Goal: Task Accomplishment & Management: Use online tool/utility

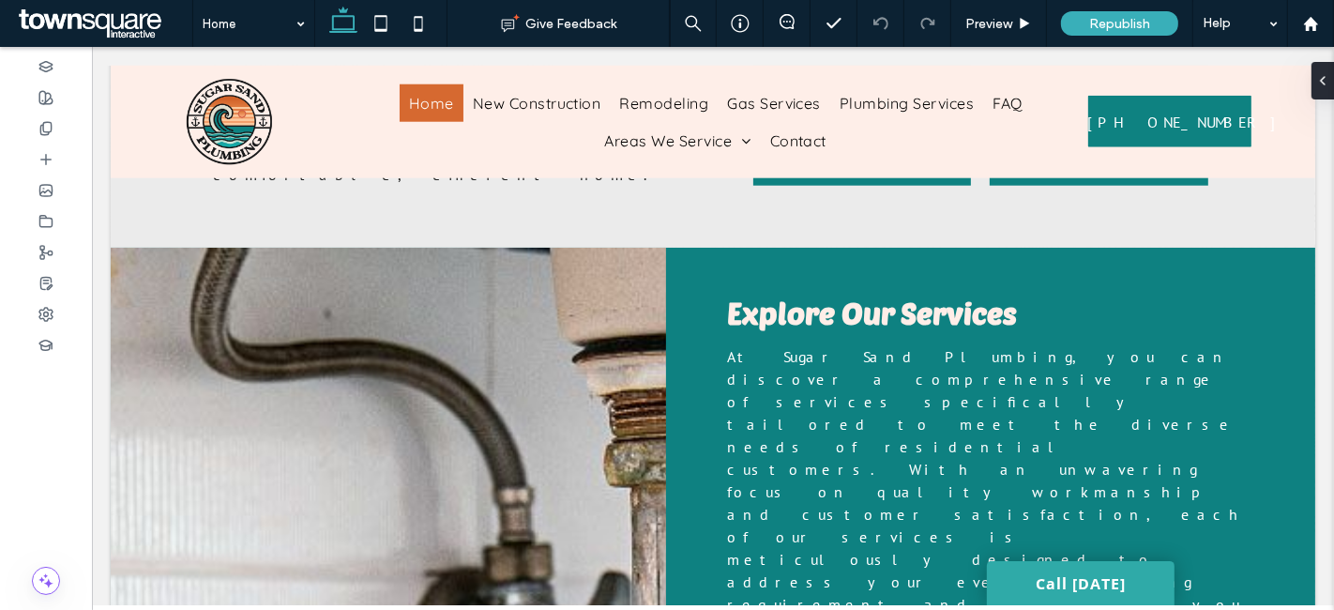
scroll to position [1715, 0]
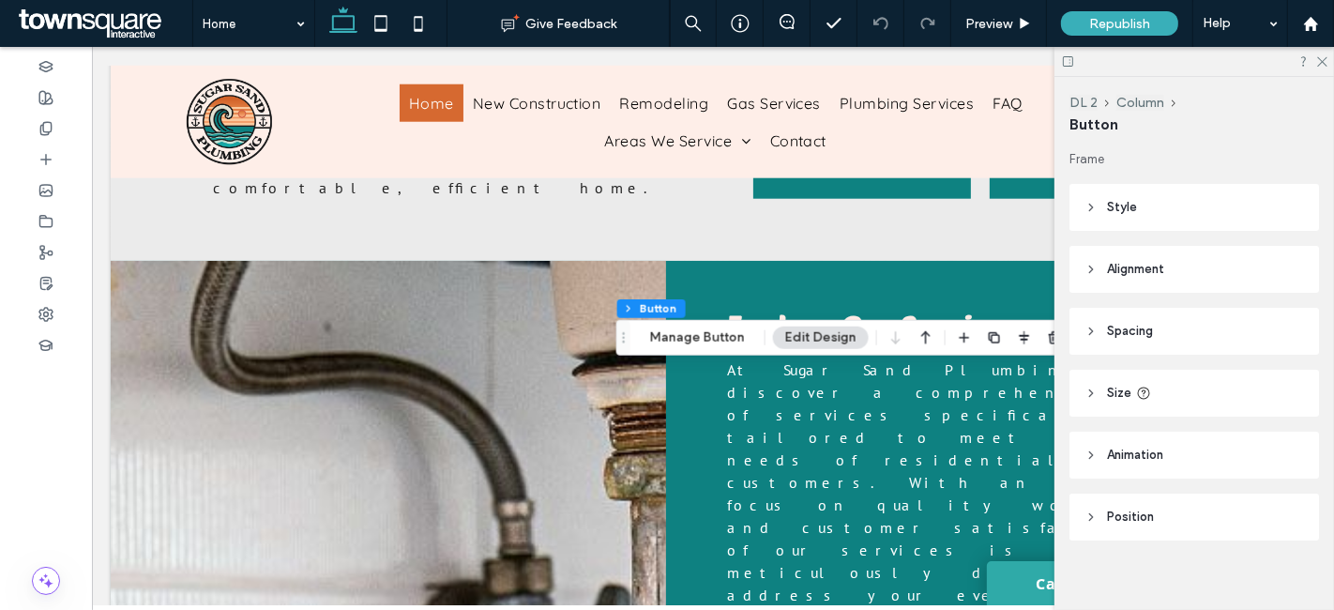
click at [1328, 57] on div at bounding box center [1195, 61] width 280 height 29
click at [1326, 56] on icon at bounding box center [1322, 60] width 12 height 12
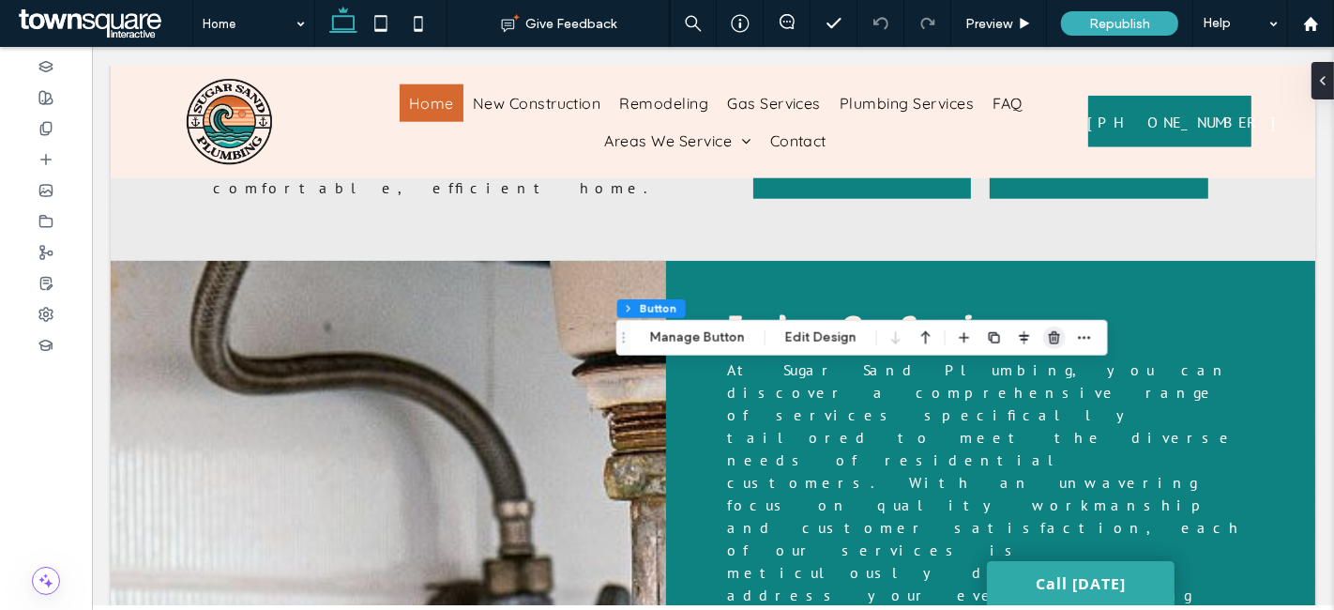
click at [1053, 334] on use "button" at bounding box center [1054, 337] width 11 height 12
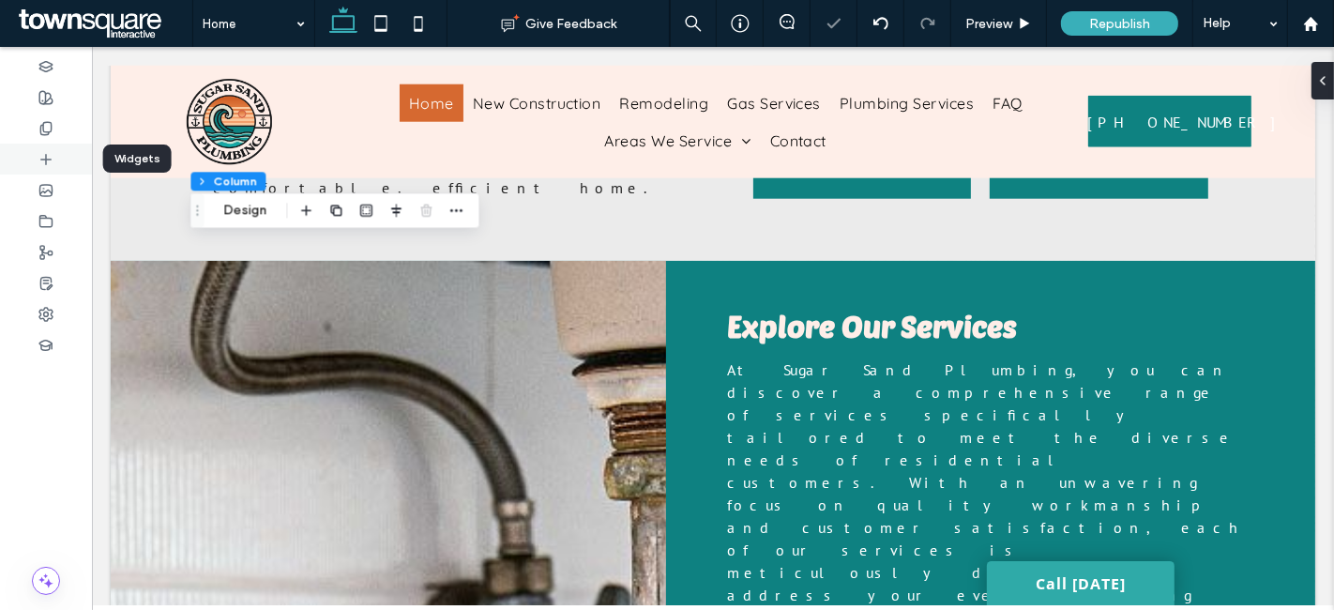
click at [57, 154] on div at bounding box center [46, 159] width 92 height 31
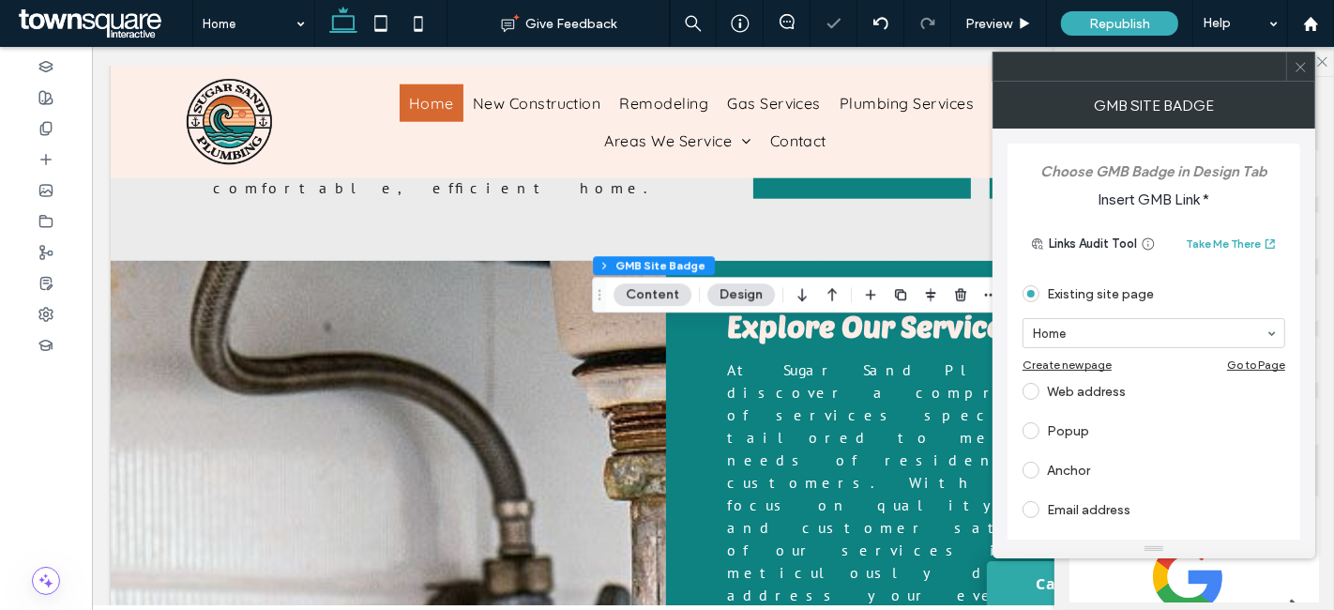
click at [1083, 385] on div "Web address" at bounding box center [1154, 391] width 263 height 30
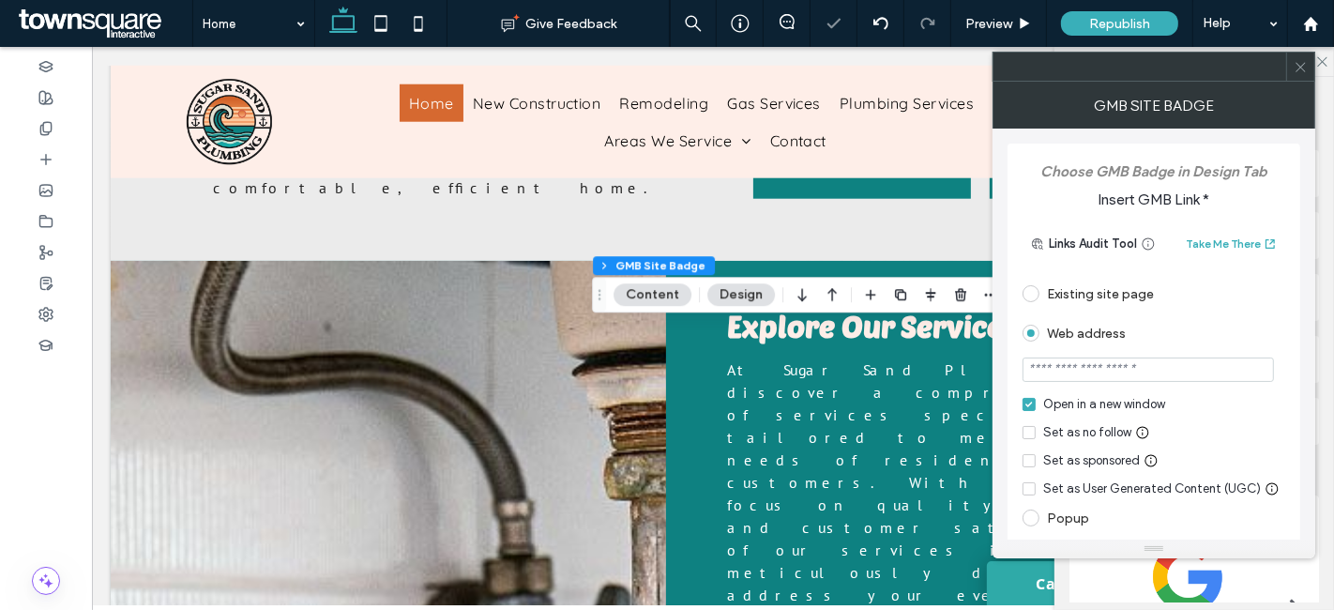
click at [1122, 365] on input "url" at bounding box center [1148, 370] width 251 height 24
paste input "**********"
type input "**********"
click at [1009, 282] on div "**********" at bounding box center [1154, 424] width 293 height 561
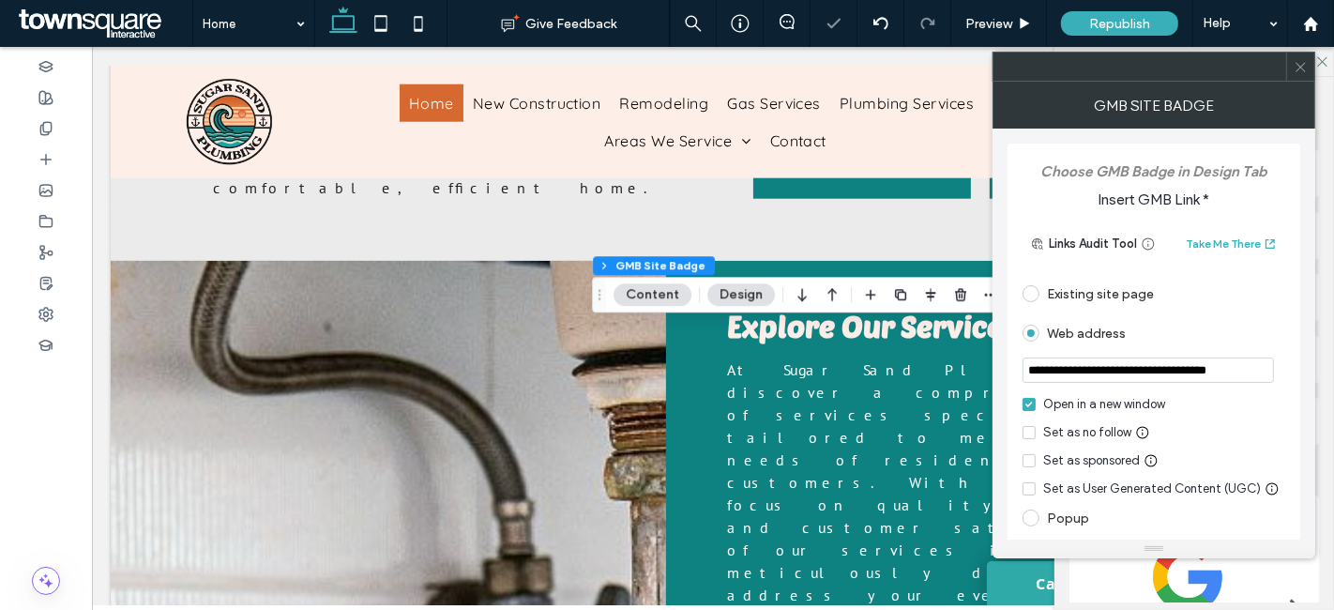
scroll to position [0, 0]
click at [1296, 56] on span at bounding box center [1301, 67] width 14 height 28
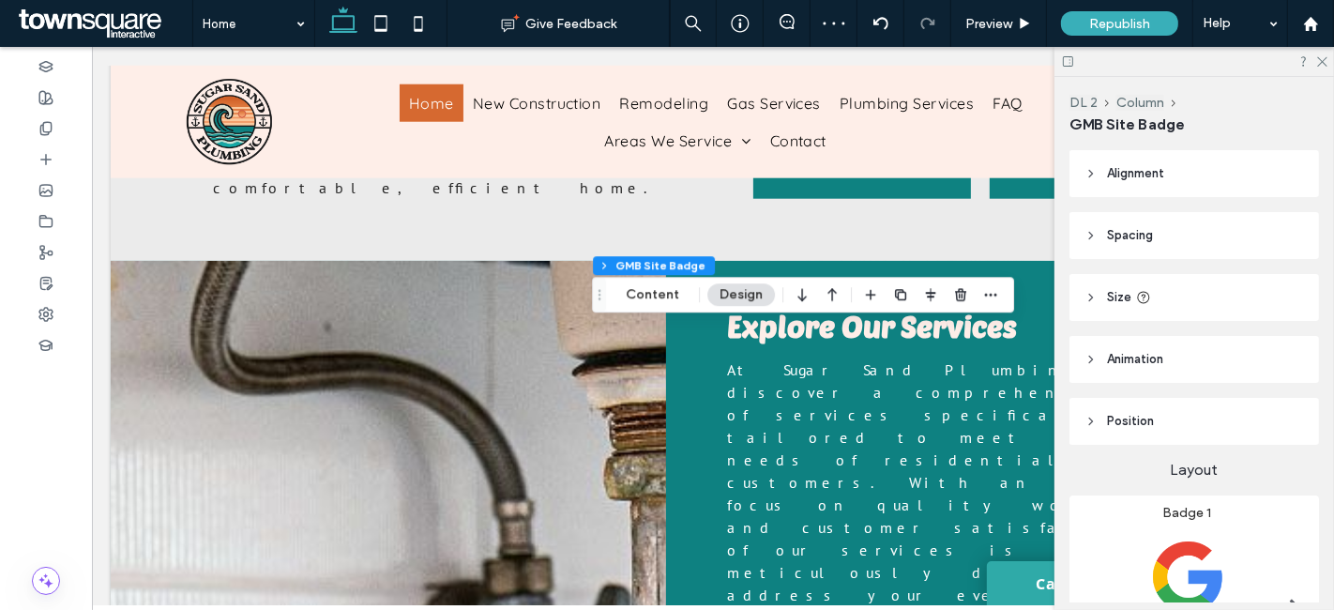
click at [1225, 558] on img at bounding box center [1188, 612] width 206 height 182
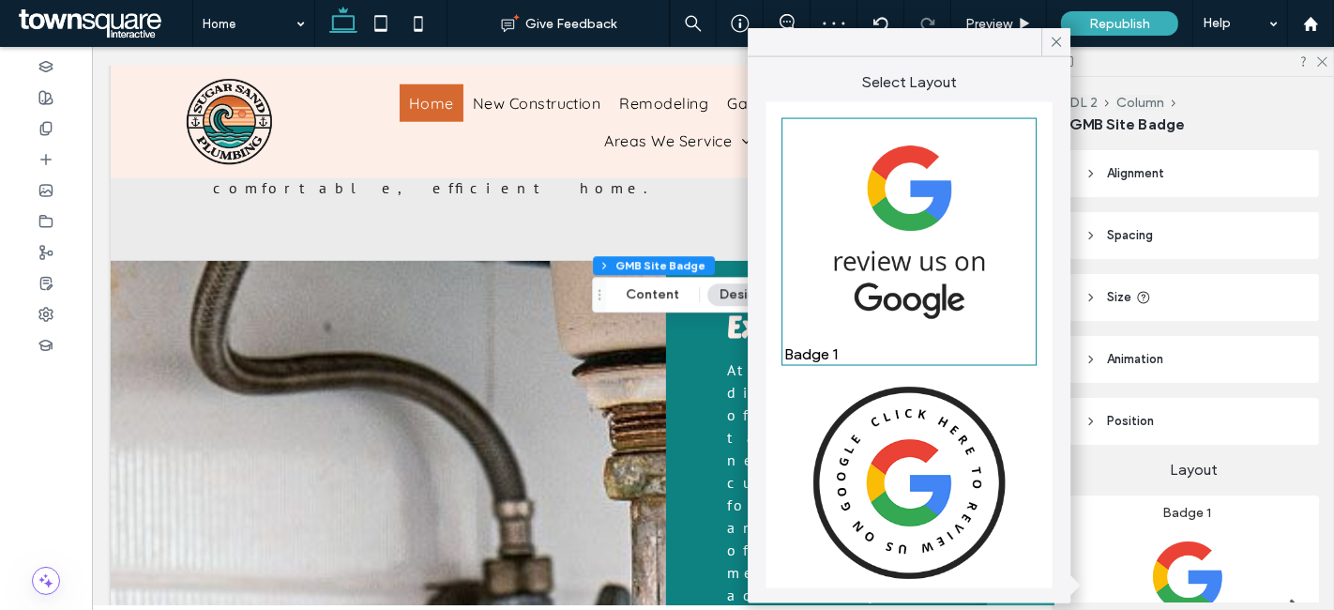
click at [901, 449] on img at bounding box center [910, 483] width 250 height 221
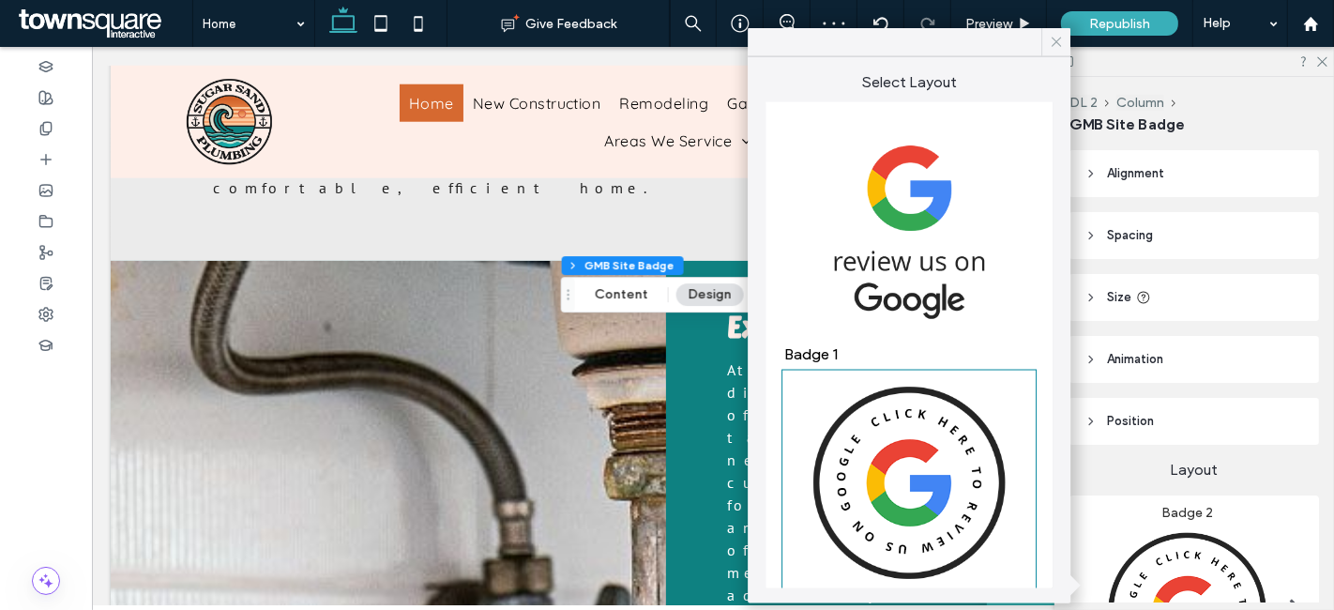
click at [1059, 28] on span at bounding box center [1056, 42] width 17 height 28
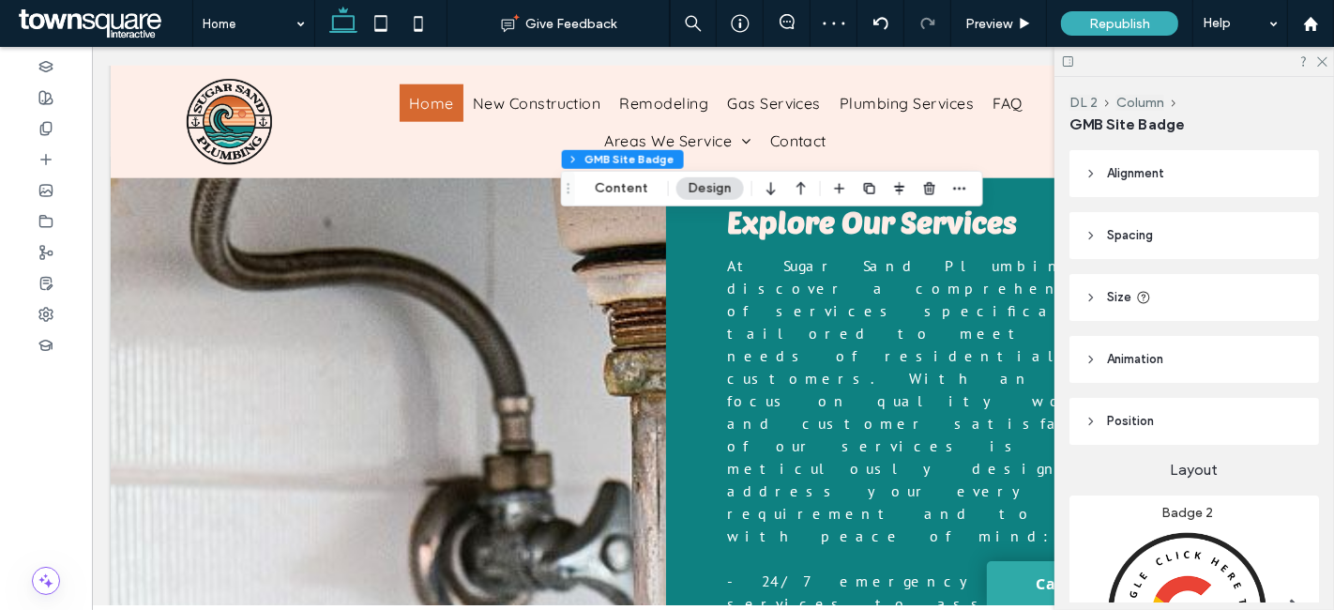
scroll to position [1821, 0]
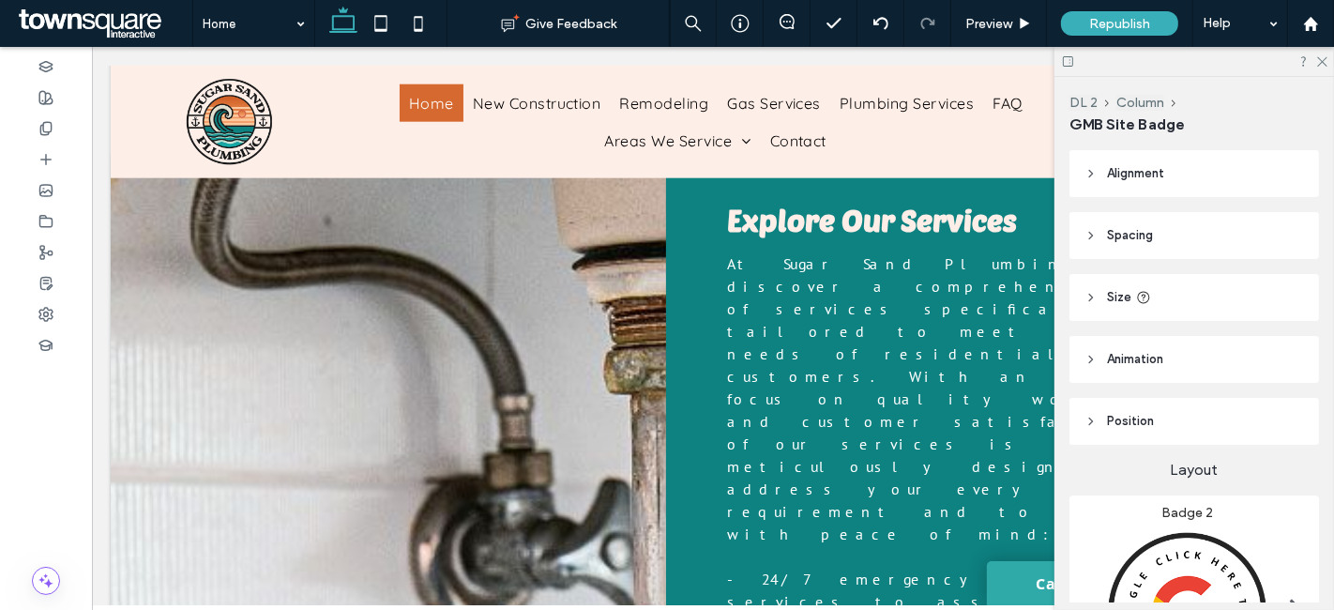
drag, startPoint x: 852, startPoint y: 511, endPoint x: 763, endPoint y: 422, distance: 125.4
type input "***"
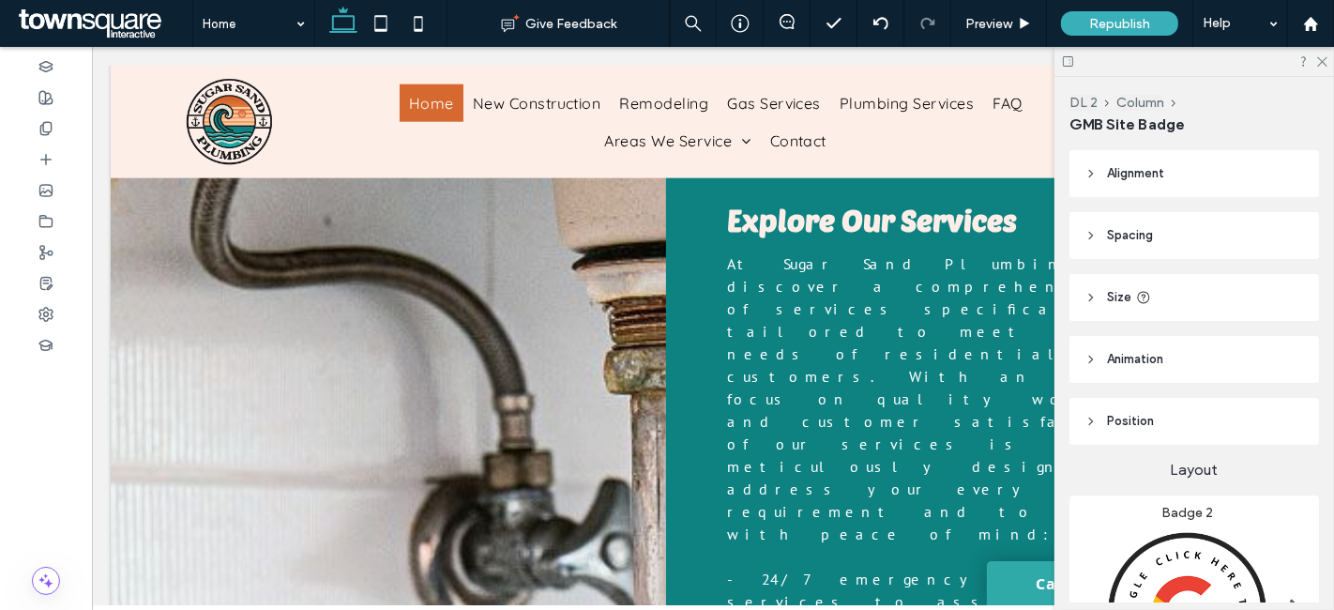
type input "***"
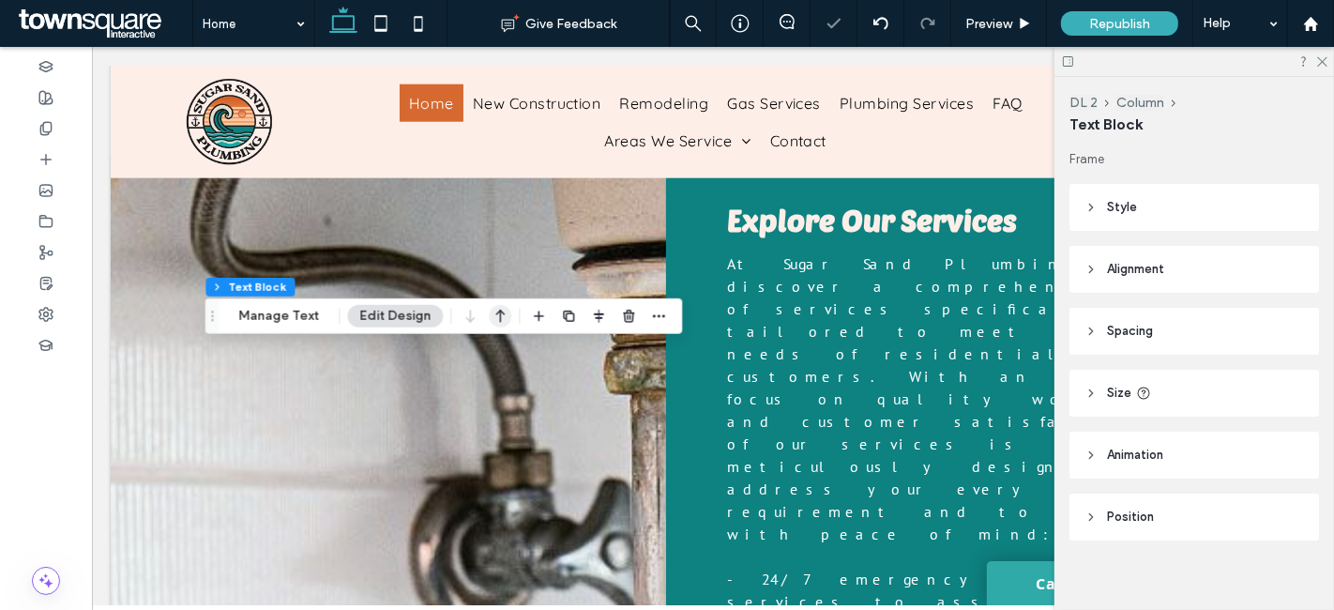
drag, startPoint x: 501, startPoint y: 320, endPoint x: 776, endPoint y: 246, distance: 284.8
click at [501, 320] on icon "button" at bounding box center [500, 316] width 23 height 34
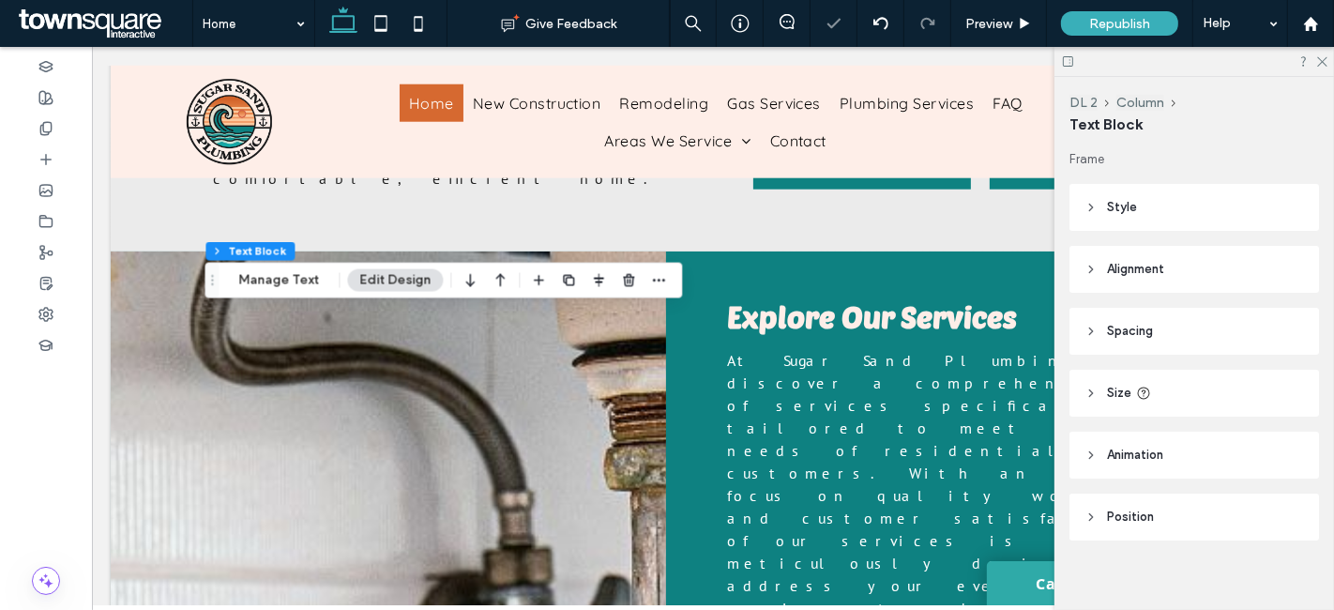
scroll to position [1724, 0]
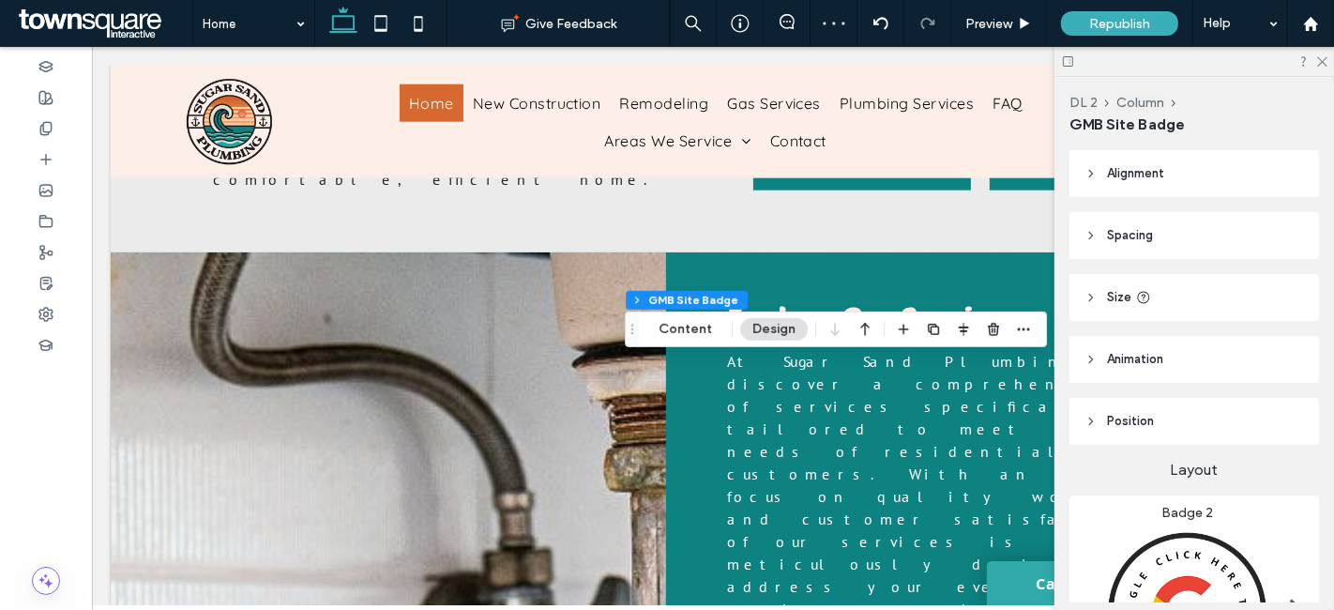
scroll to position [79, 0]
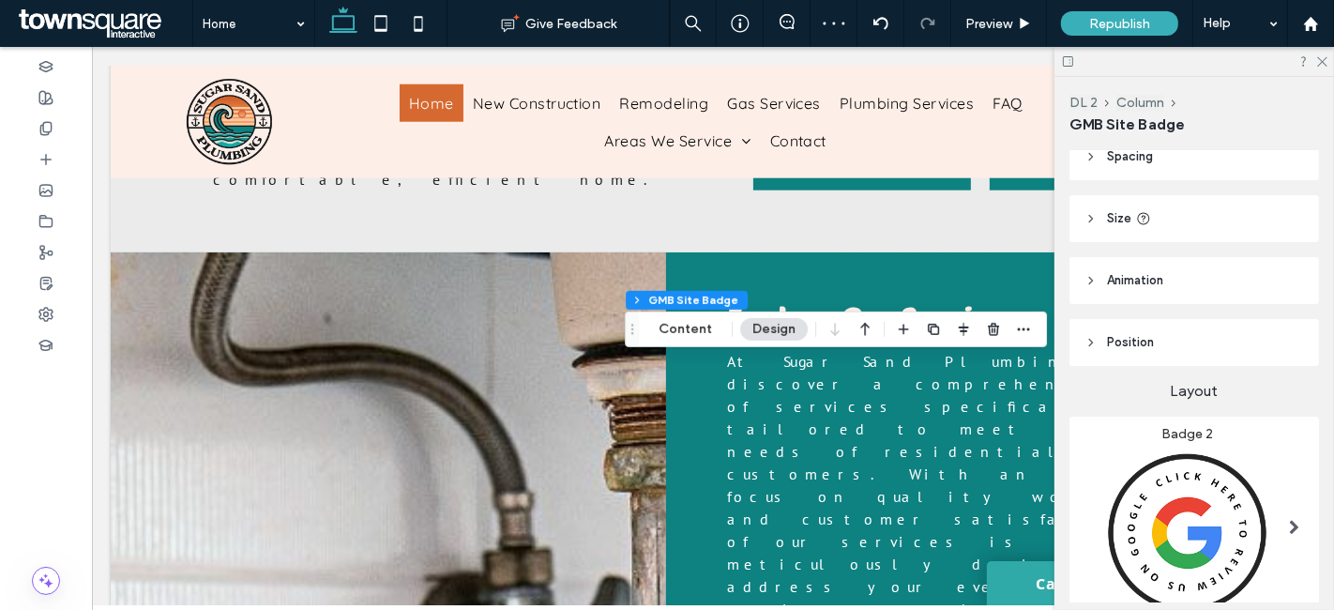
click at [1143, 290] on header "Animation" at bounding box center [1195, 280] width 250 height 47
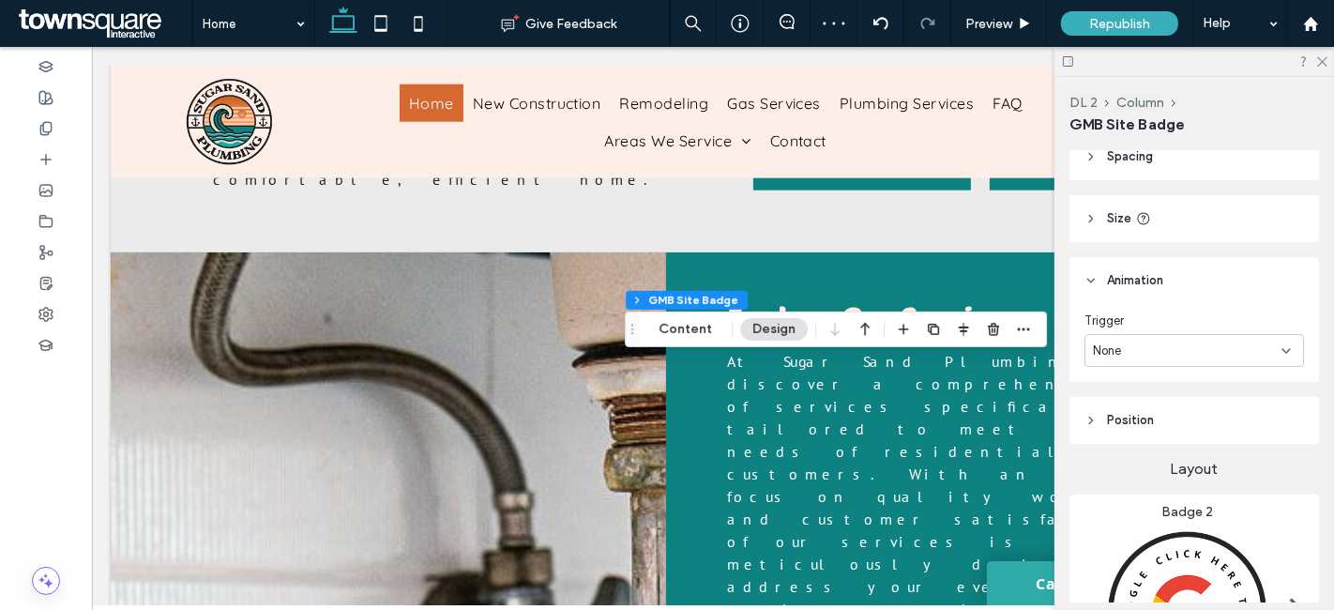
click at [1143, 342] on div "None" at bounding box center [1187, 351] width 189 height 19
click at [1145, 404] on div "Entrance" at bounding box center [1189, 415] width 207 height 33
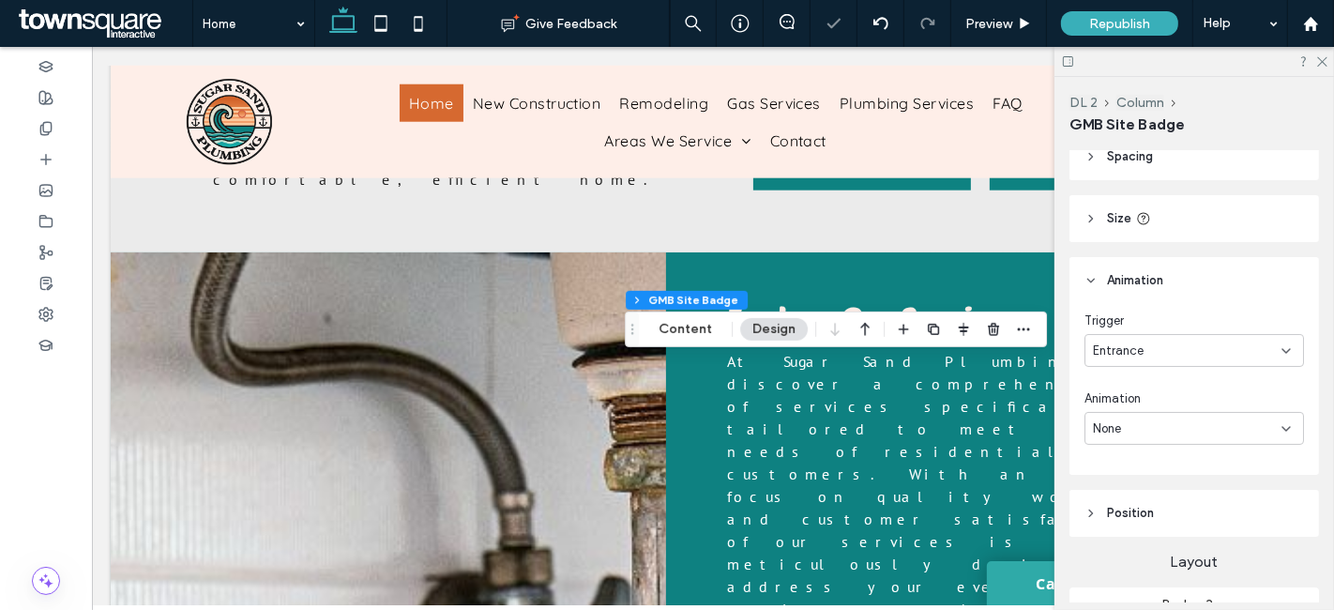
click at [1161, 434] on div "None" at bounding box center [1187, 428] width 189 height 19
click at [1150, 393] on div "Roll In" at bounding box center [1189, 394] width 207 height 33
click at [419, 21] on icon at bounding box center [419, 24] width 38 height 38
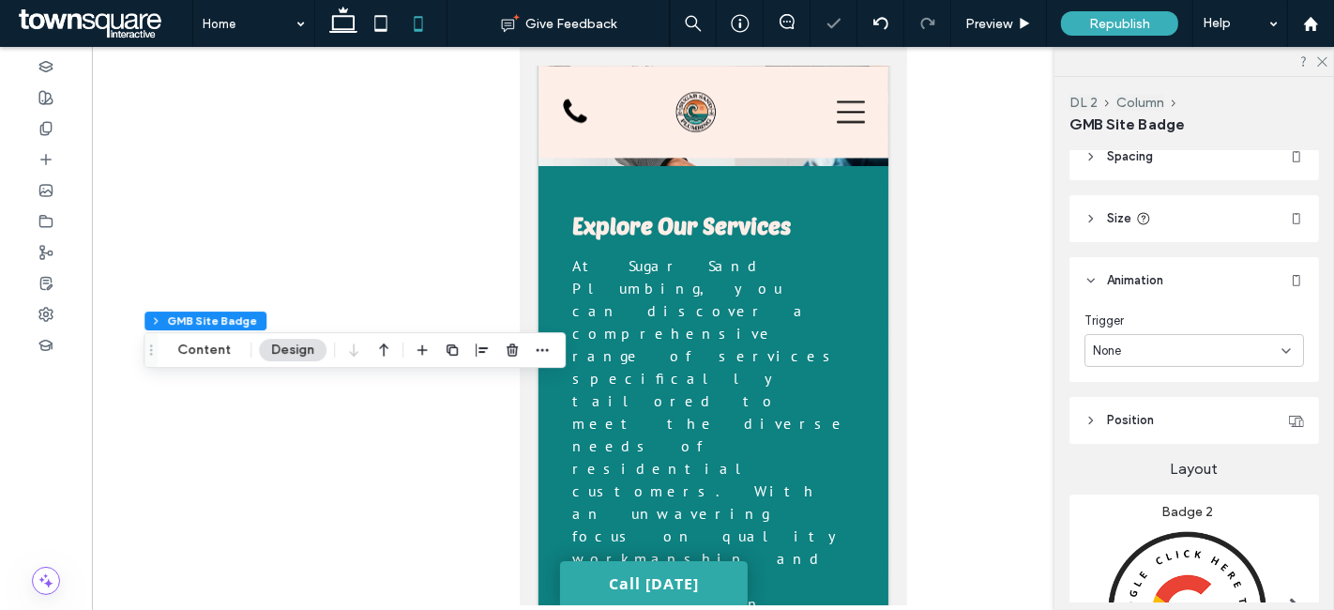
scroll to position [0, 0]
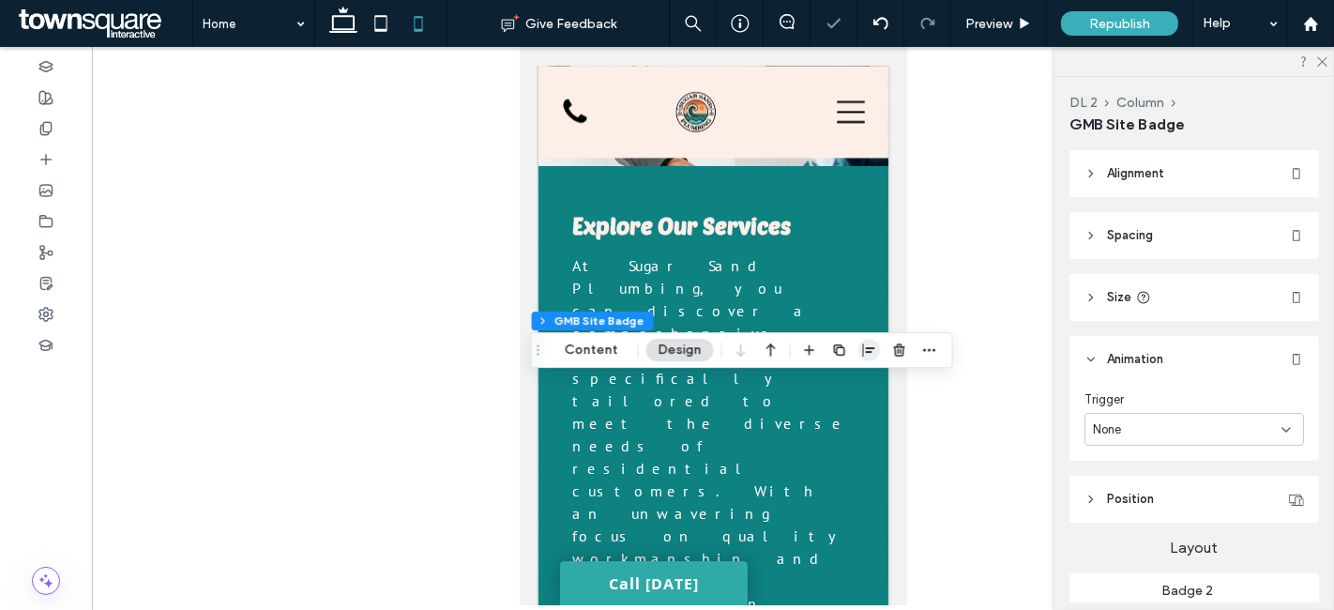
click at [865, 340] on span "button" at bounding box center [870, 350] width 23 height 23
click at [851, 385] on use "center" at bounding box center [851, 386] width 10 height 13
click at [1152, 430] on div "None" at bounding box center [1187, 429] width 189 height 19
click at [1159, 489] on div "Entrance" at bounding box center [1189, 494] width 207 height 33
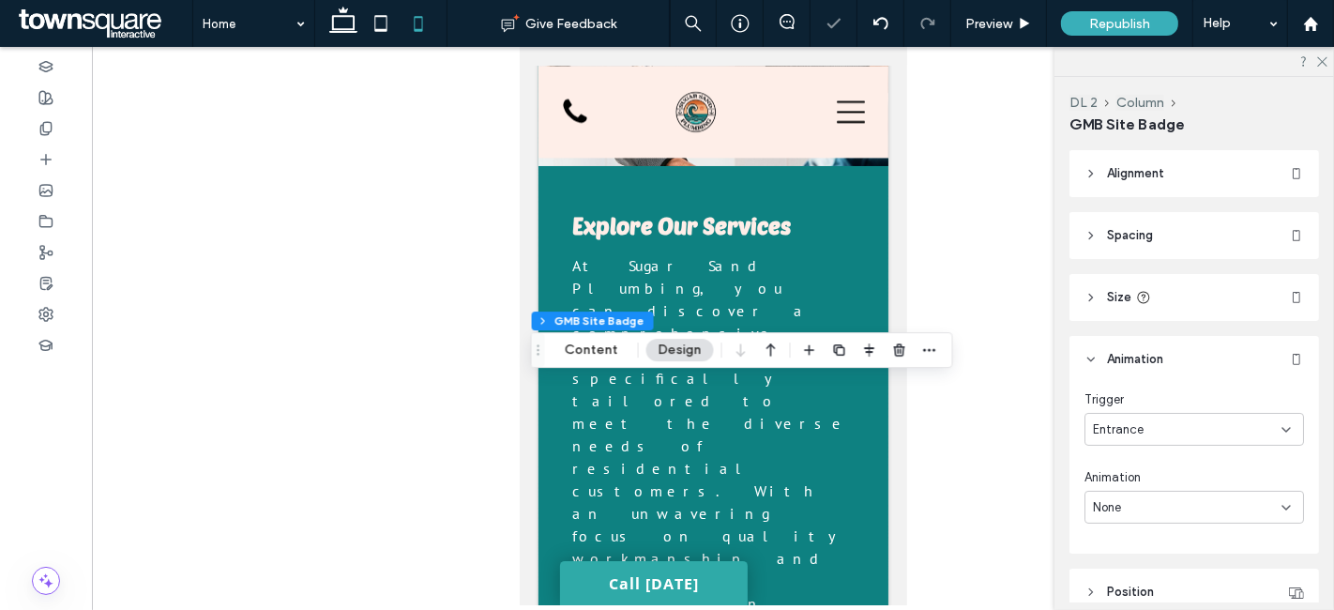
click at [1165, 500] on div "None" at bounding box center [1187, 507] width 189 height 19
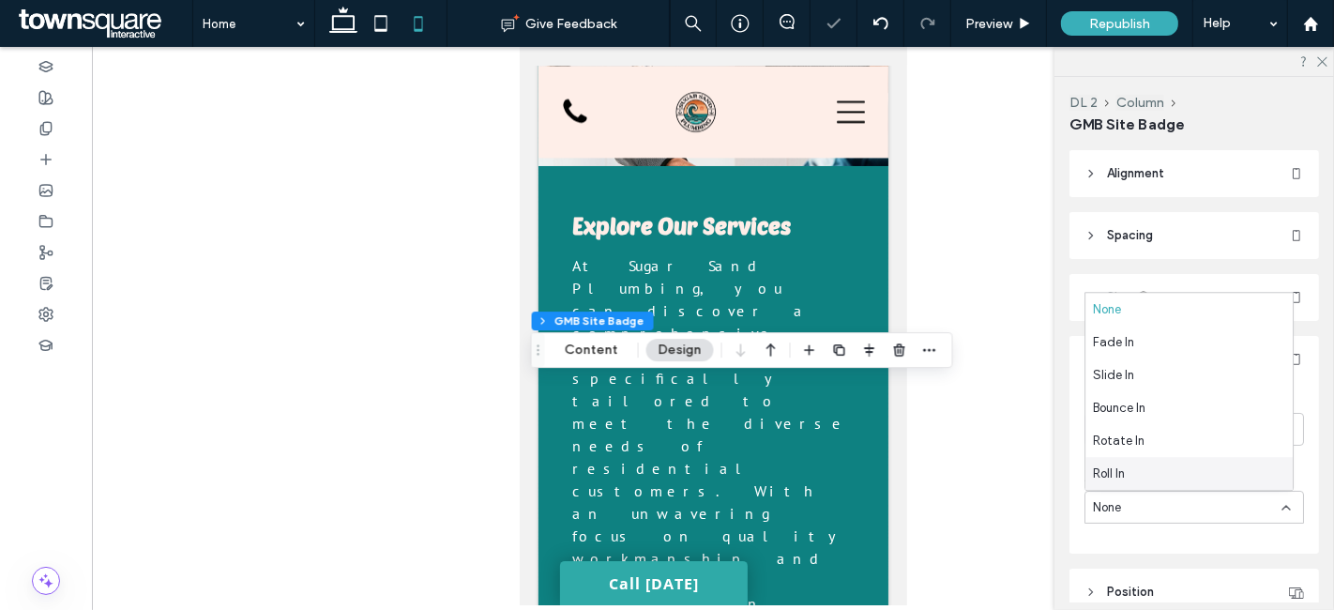
click at [1159, 473] on div "Roll In" at bounding box center [1189, 473] width 207 height 33
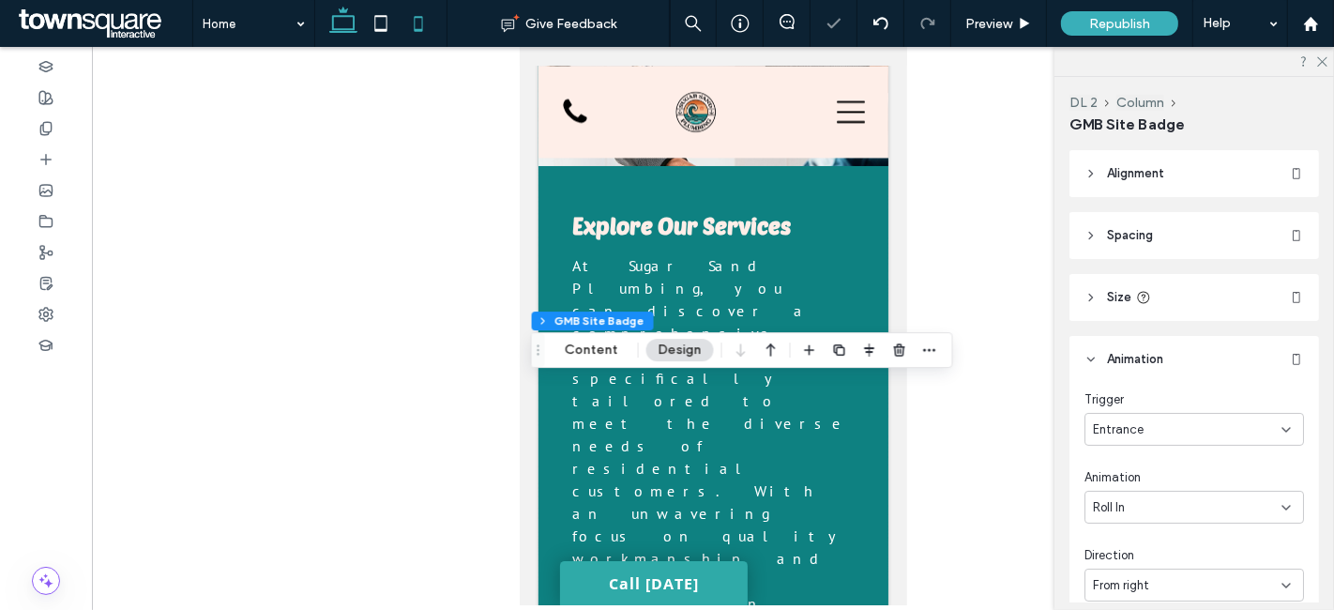
click at [343, 19] on icon at bounding box center [344, 24] width 38 height 38
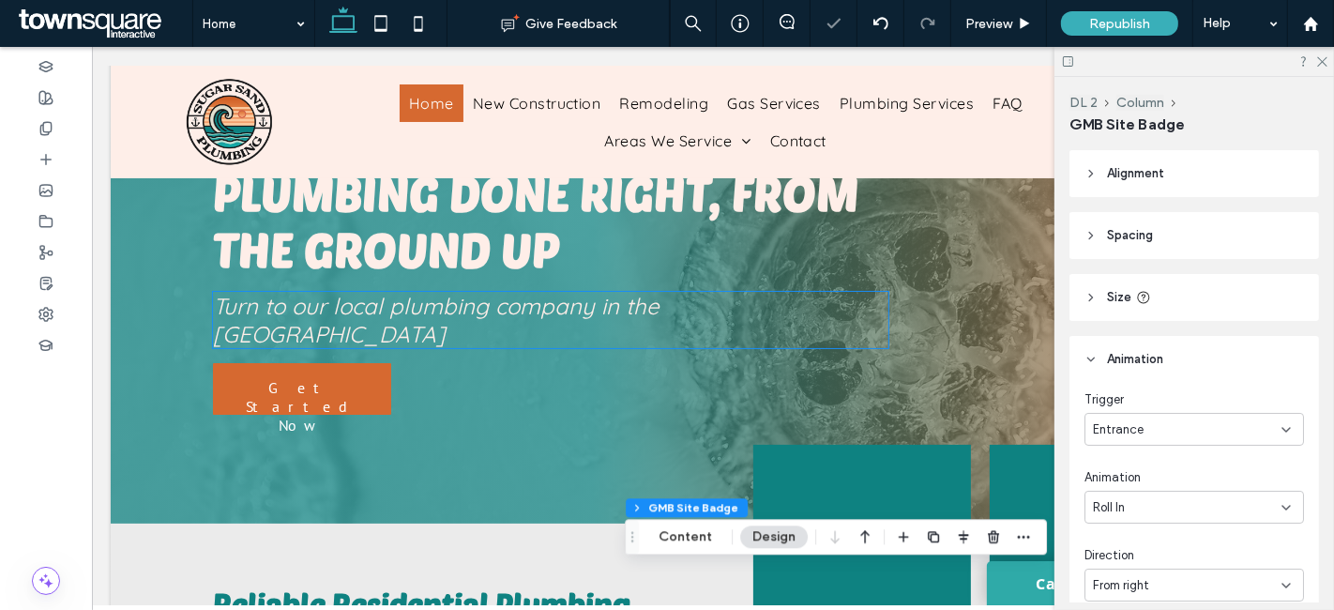
scroll to position [115, 0]
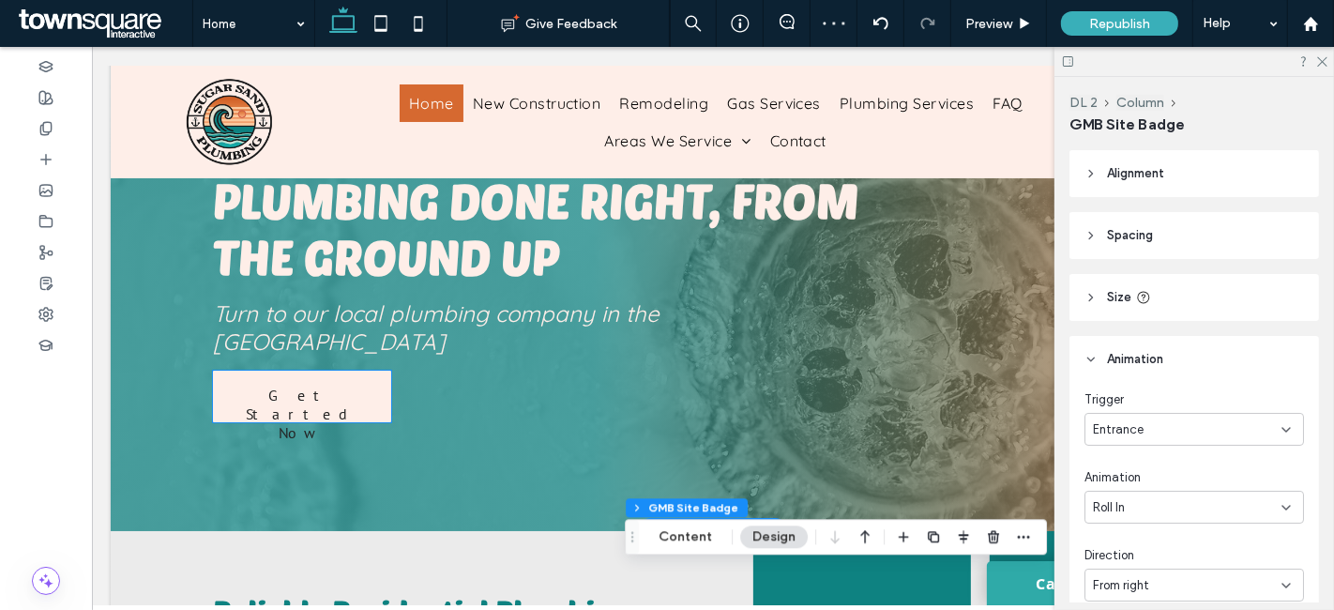
click at [328, 371] on span "Get Started Now" at bounding box center [299, 414] width 175 height 86
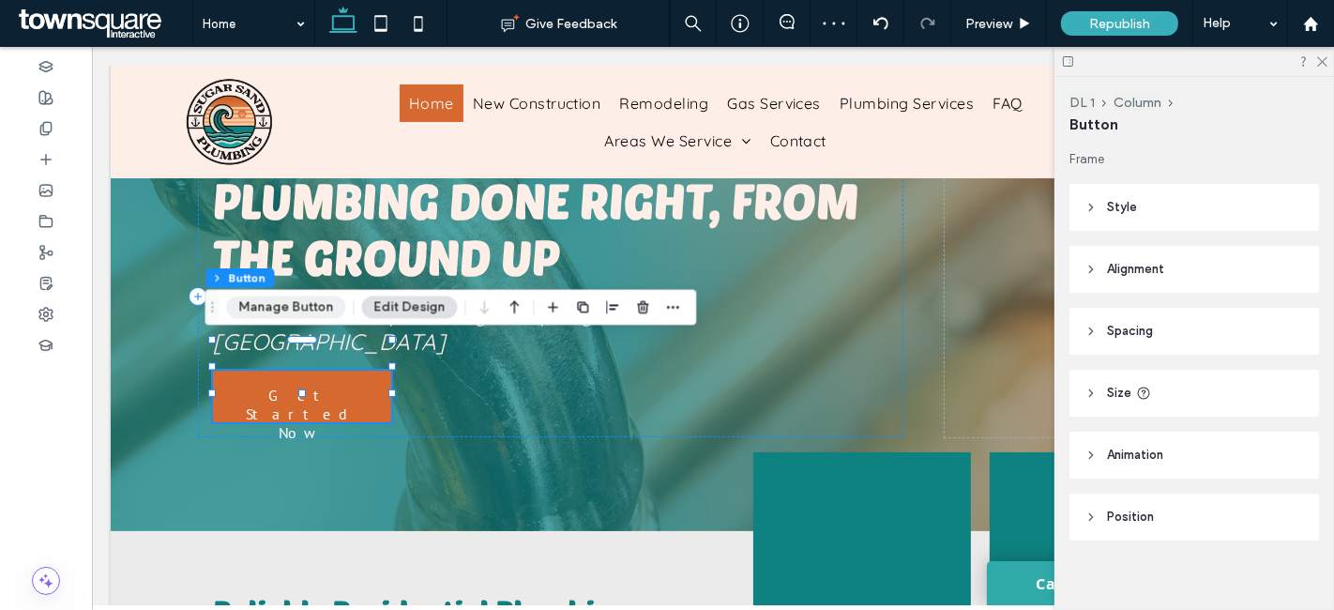
click at [295, 304] on button "Manage Button" at bounding box center [285, 307] width 119 height 23
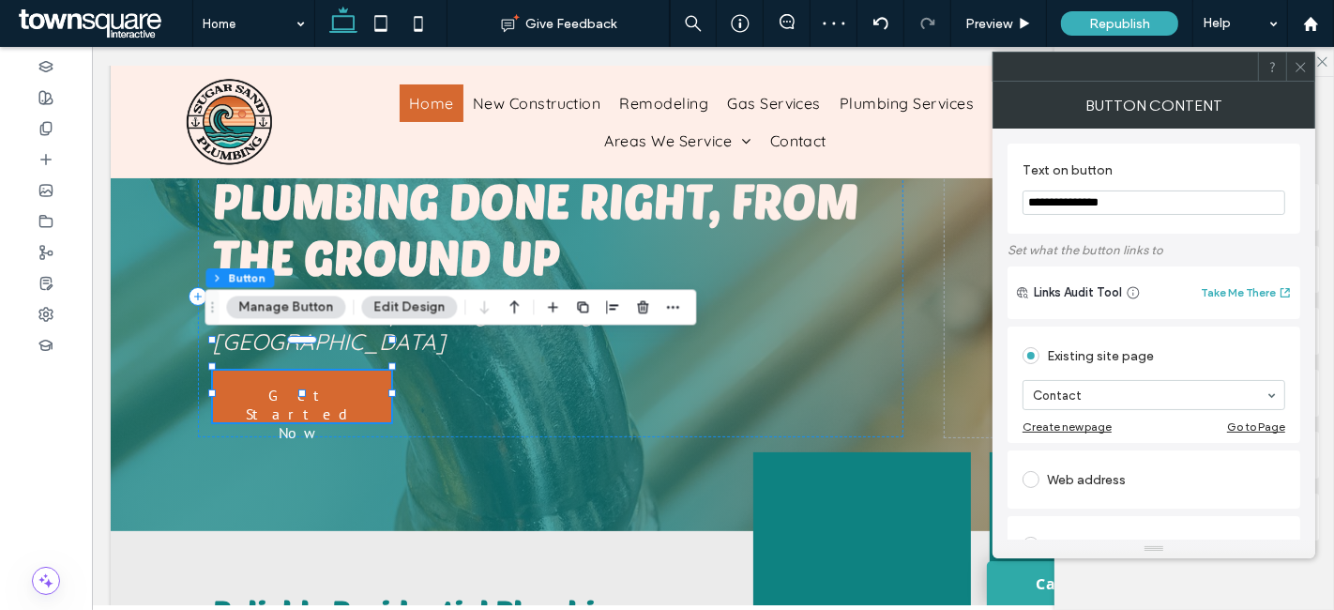
click at [1149, 194] on input "**********" at bounding box center [1154, 202] width 263 height 24
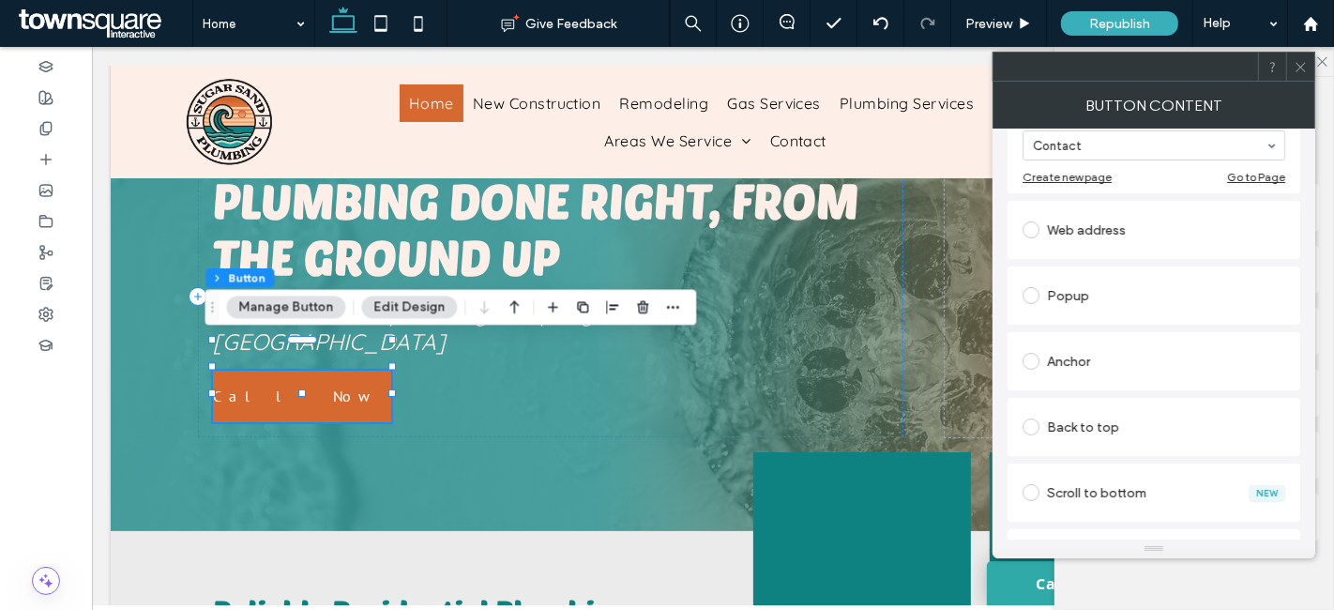
scroll to position [270, 0]
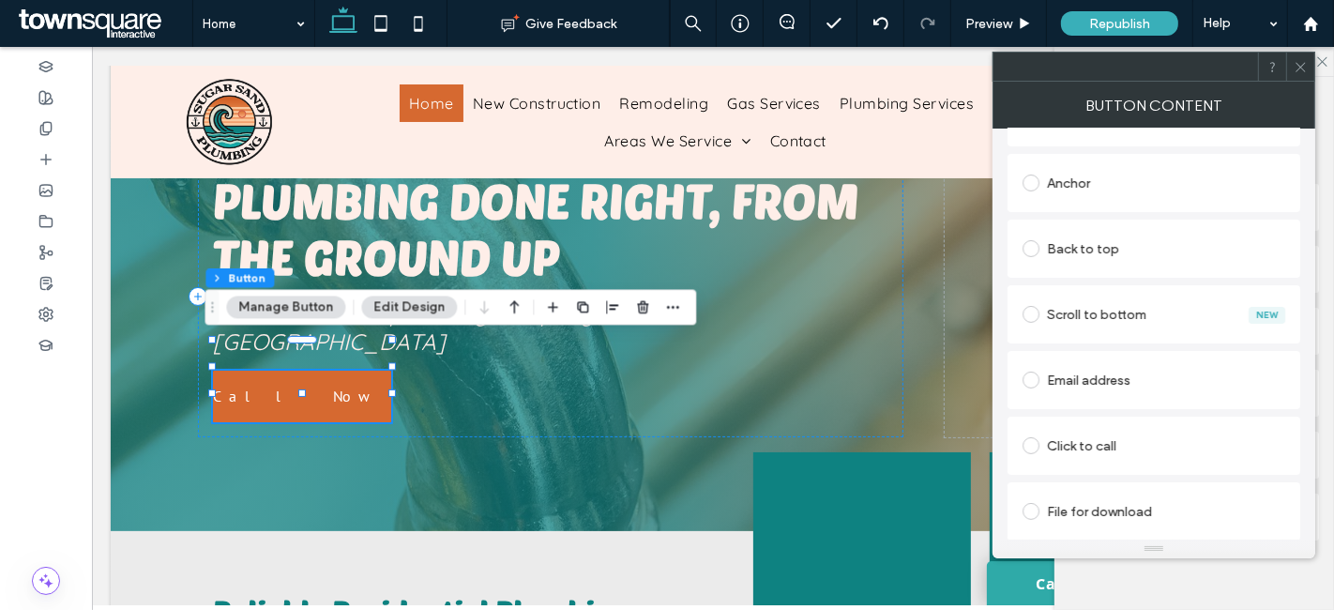
type input "********"
click at [1098, 429] on div "Click to call" at bounding box center [1154, 445] width 263 height 39
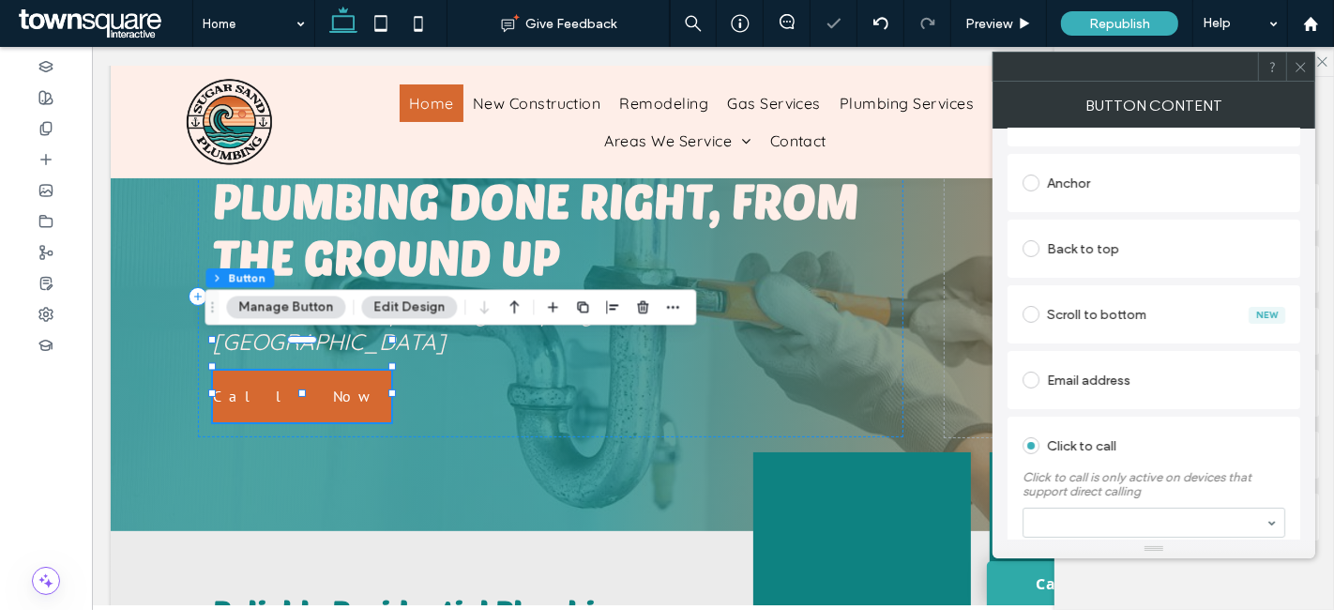
scroll to position [452, 0]
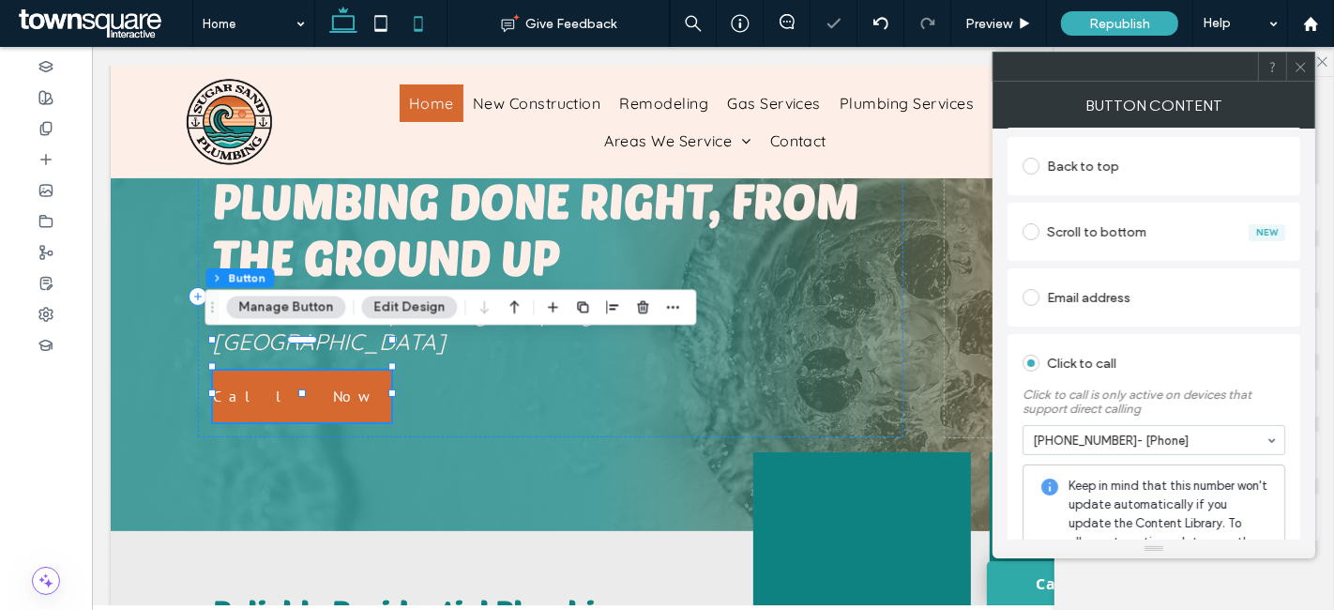
click at [422, 20] on icon at bounding box center [419, 24] width 38 height 38
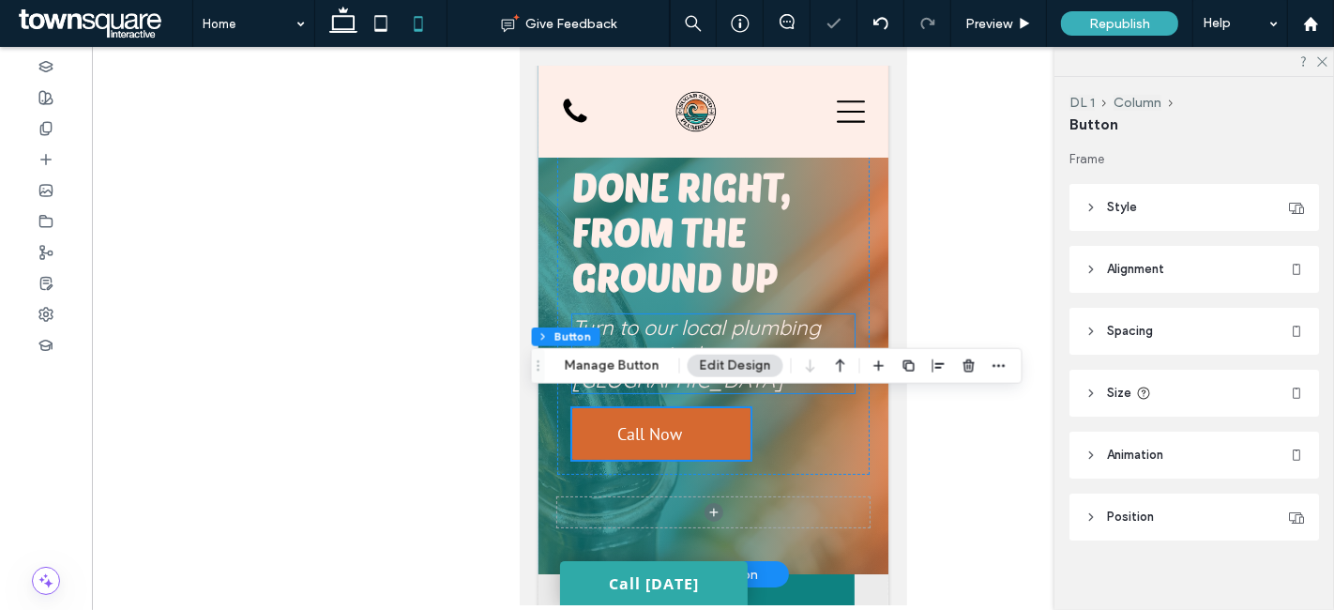
scroll to position [109, 0]
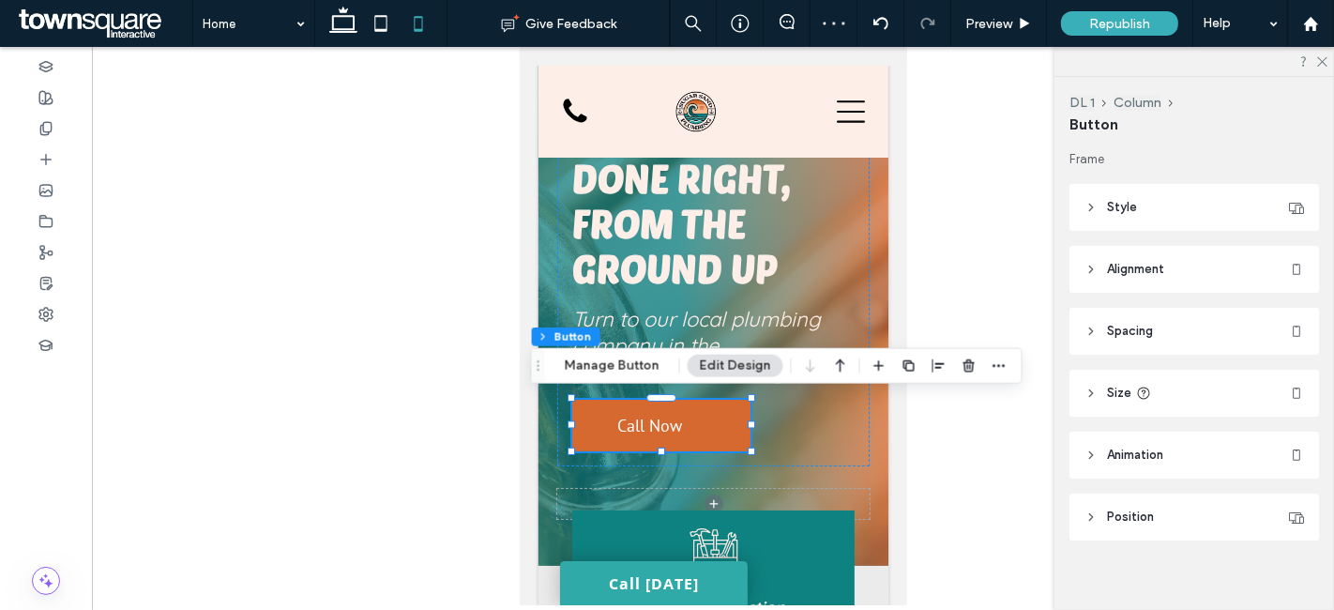
click at [1164, 460] on span "Animation" at bounding box center [1135, 455] width 56 height 19
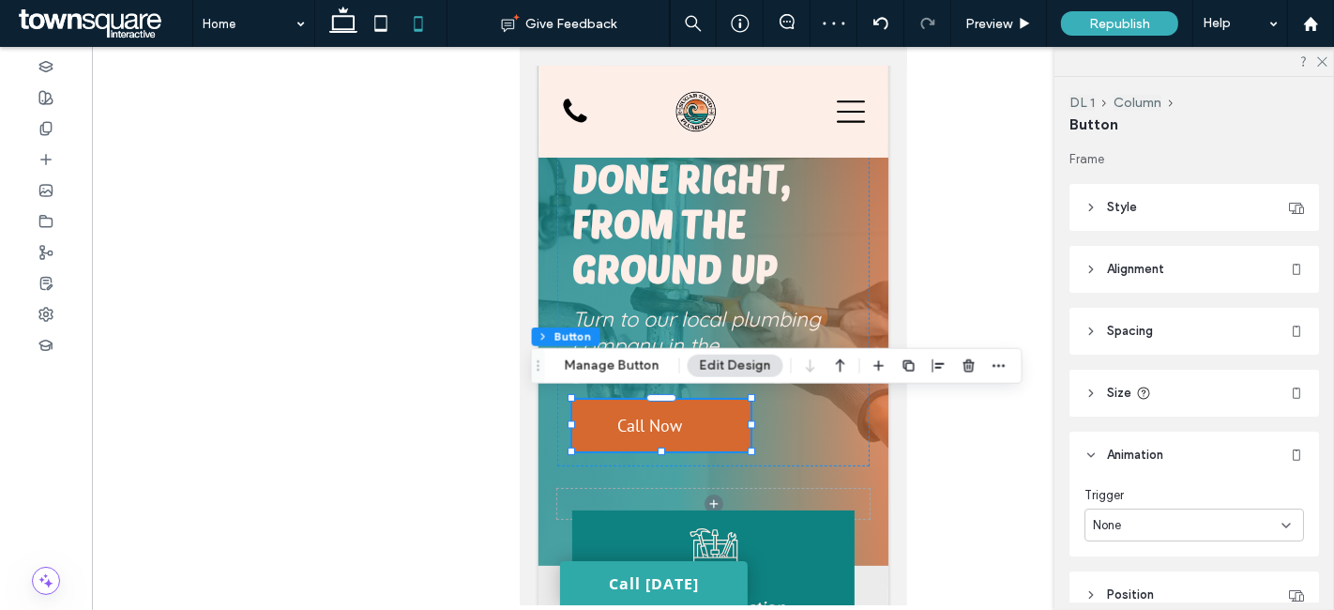
click at [1174, 519] on div "None" at bounding box center [1187, 525] width 189 height 19
click at [1150, 467] on div "Entrance" at bounding box center [1189, 459] width 207 height 33
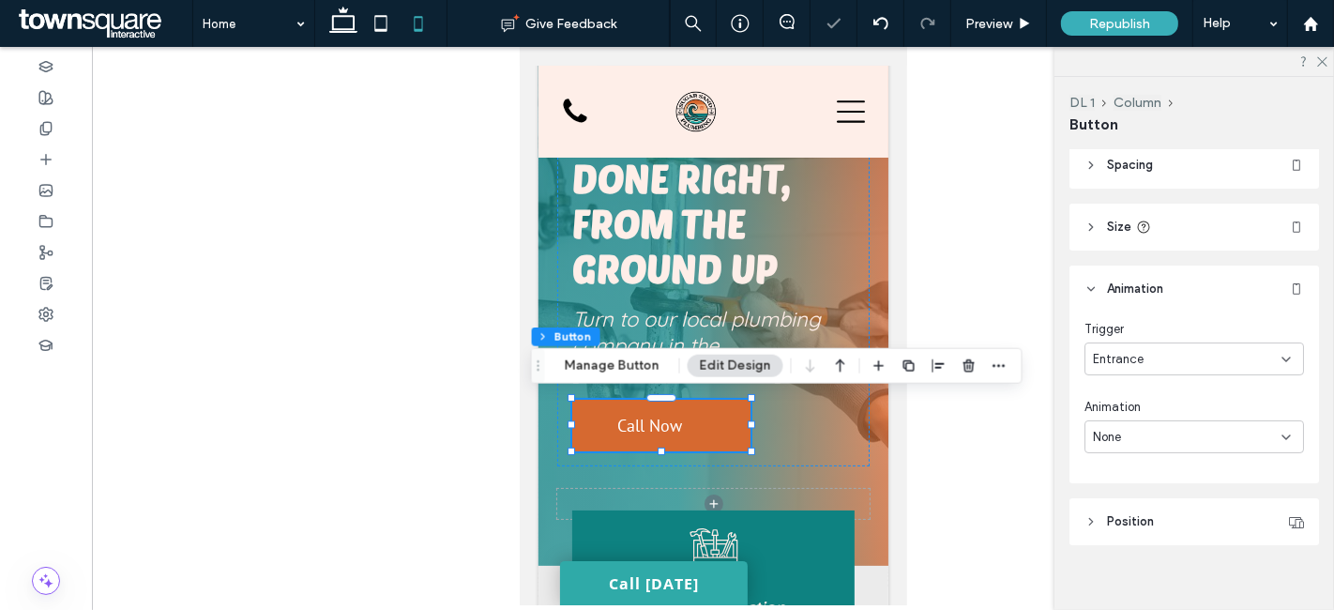
click at [1154, 441] on div "None" at bounding box center [1187, 437] width 189 height 19
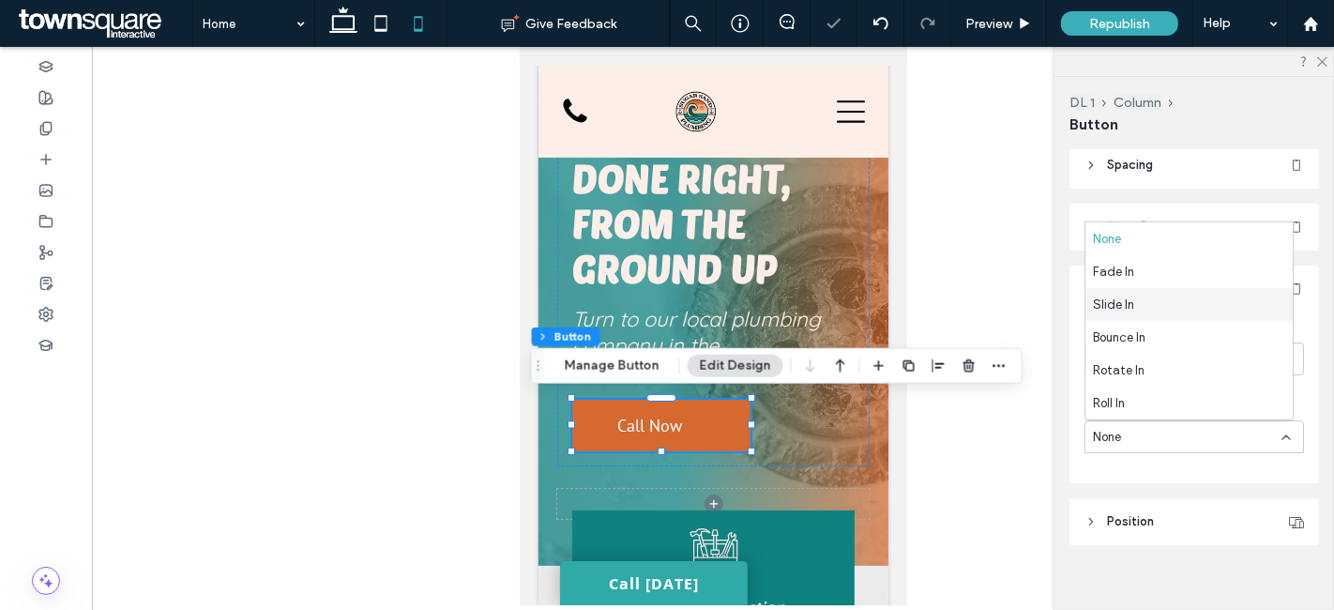
click at [1134, 298] on div "Slide In" at bounding box center [1189, 304] width 207 height 33
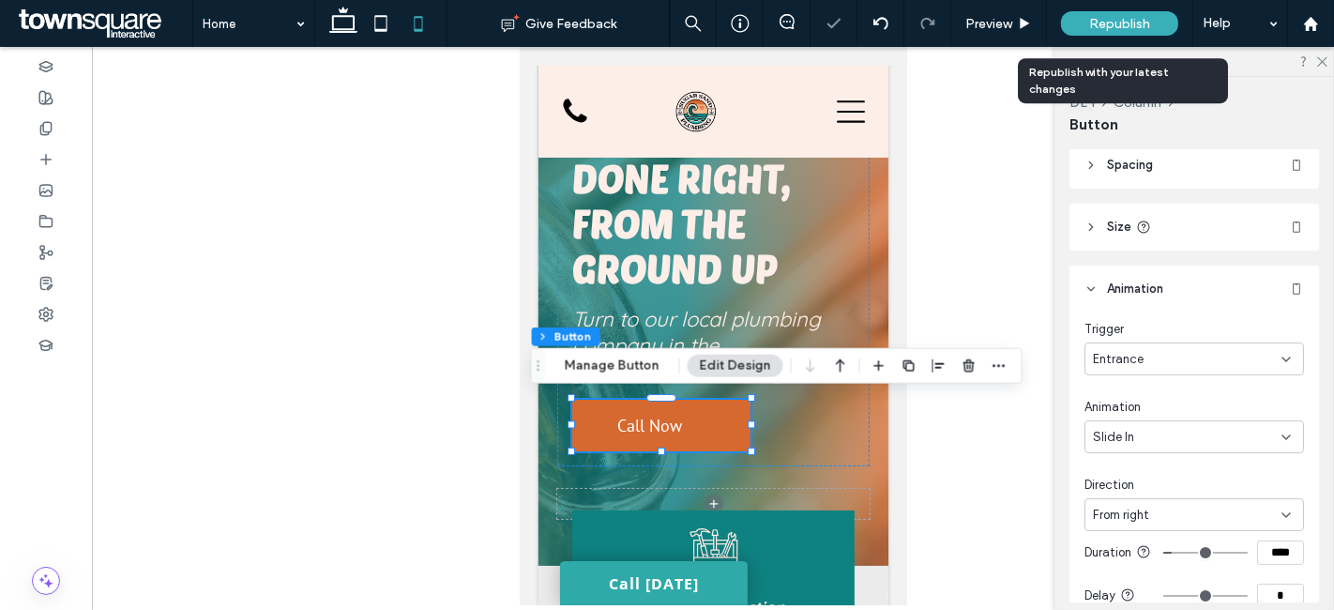
click at [1126, 17] on span "Republish" at bounding box center [1120, 24] width 61 height 16
